Goal: Task Accomplishment & Management: Manage account settings

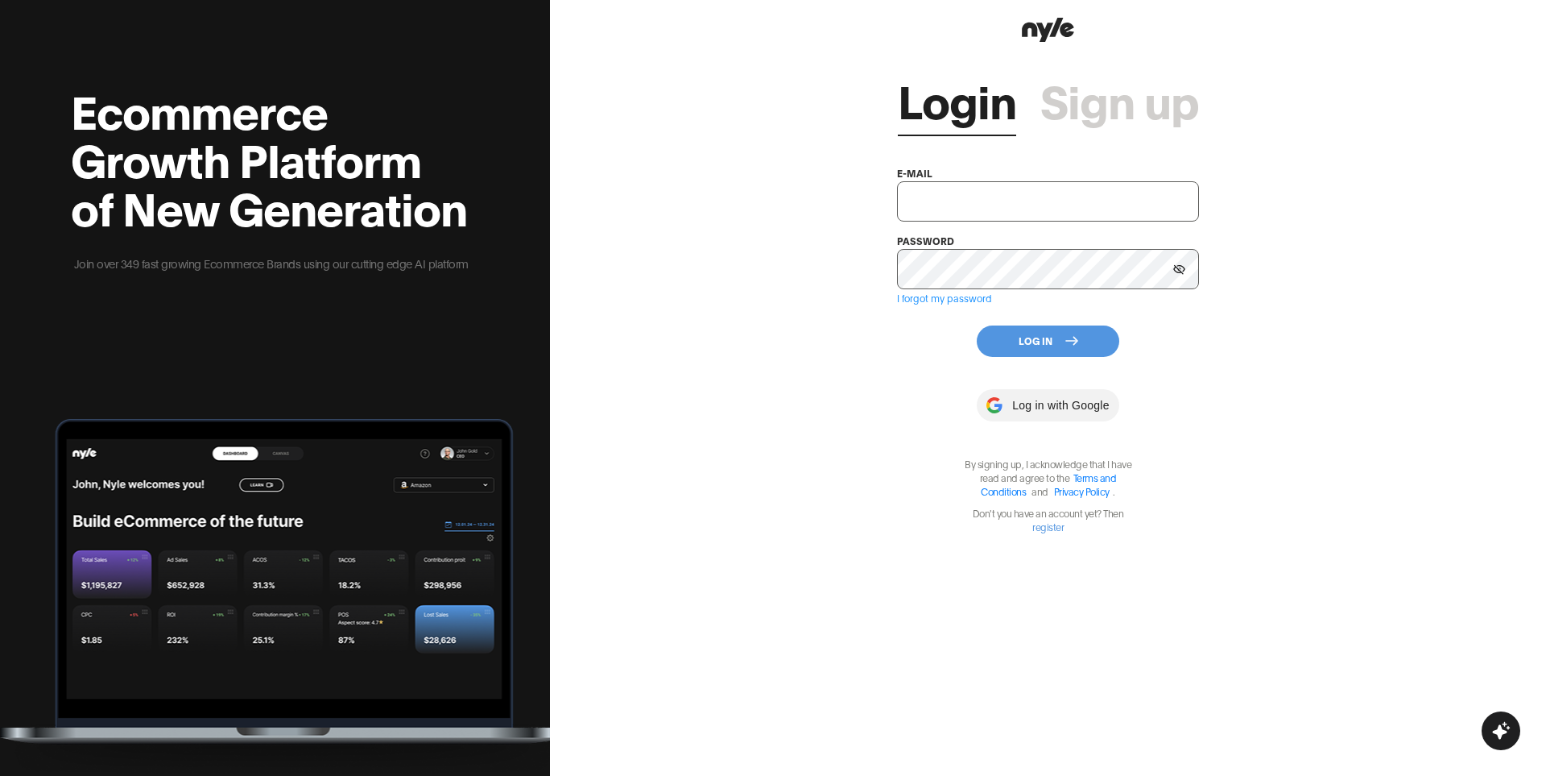
click at [1012, 213] on input "text" at bounding box center [1048, 201] width 302 height 40
paste input "[EMAIL_ADDRESS][DOMAIN_NAME]"
type input "[EMAIL_ADDRESS][DOMAIN_NAME]"
